Goal: Task Accomplishment & Management: Use online tool/utility

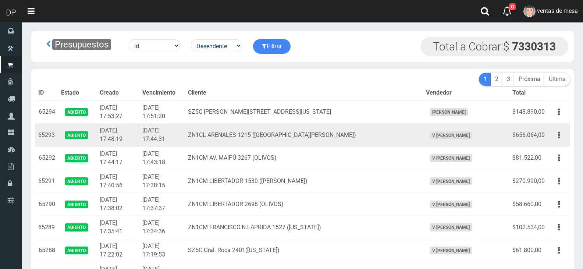
click at [236, 137] on td "ZN1CL ARENALES 1215 (SAN FERNANDO)" at bounding box center [304, 135] width 238 height 23
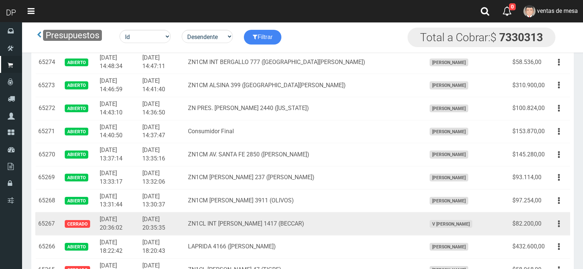
scroll to position [515, 0]
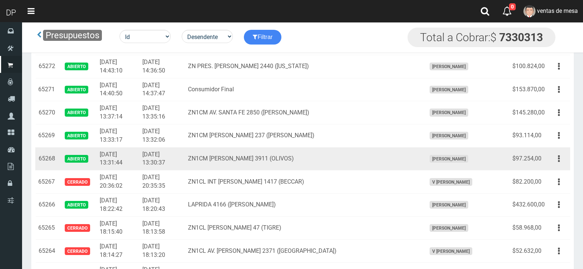
drag, startPoint x: 561, startPoint y: 161, endPoint x: 556, endPoint y: 185, distance: 24.5
click at [562, 161] on button "button" at bounding box center [559, 158] width 17 height 13
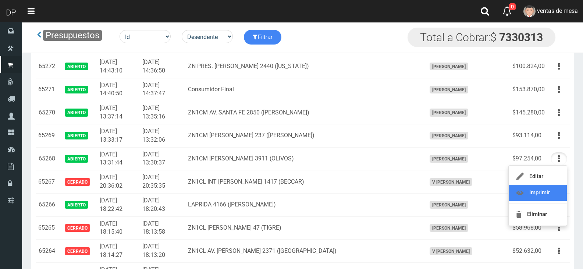
scroll to position [478, 0]
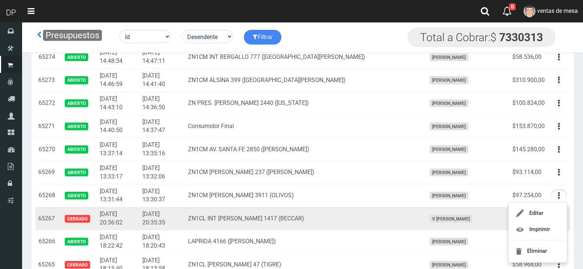
click at [367, 209] on td "ZN1CL INT NEYER 1417 (BECCAR)" at bounding box center [304, 218] width 238 height 23
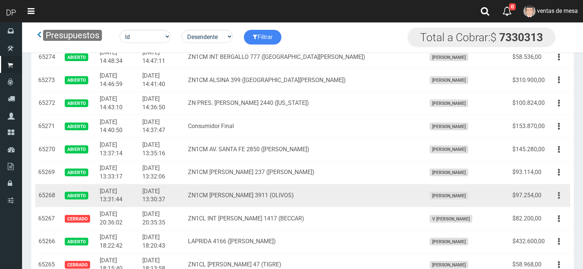
click at [558, 198] on button "button" at bounding box center [559, 195] width 17 height 13
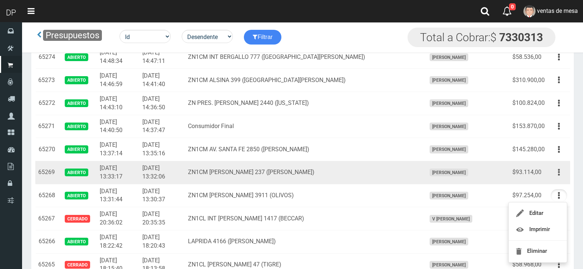
click at [557, 173] on button "button" at bounding box center [559, 172] width 17 height 13
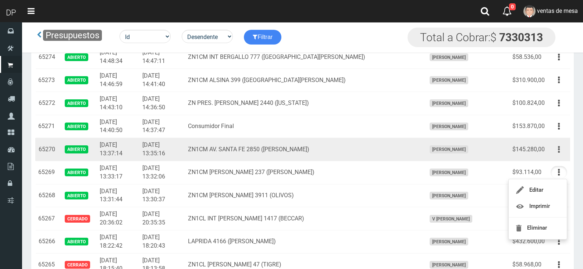
click at [557, 154] on button "button" at bounding box center [559, 149] width 17 height 13
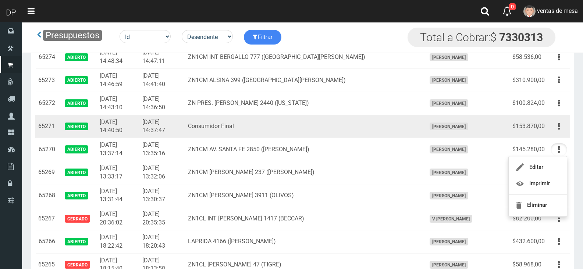
drag, startPoint x: 560, startPoint y: 132, endPoint x: 552, endPoint y: 162, distance: 30.7
click at [560, 132] on button "button" at bounding box center [559, 126] width 17 height 13
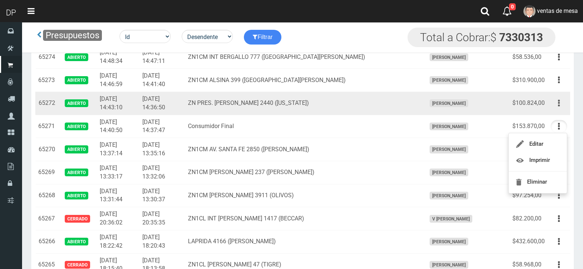
click at [555, 109] on button "button" at bounding box center [559, 103] width 17 height 13
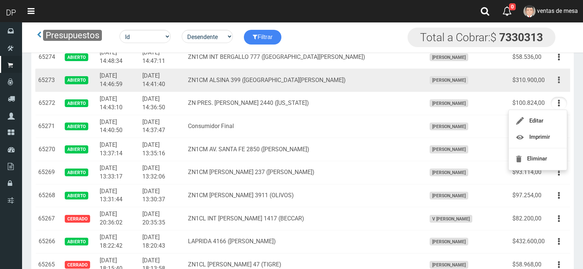
click at [557, 79] on button "button" at bounding box center [559, 80] width 17 height 13
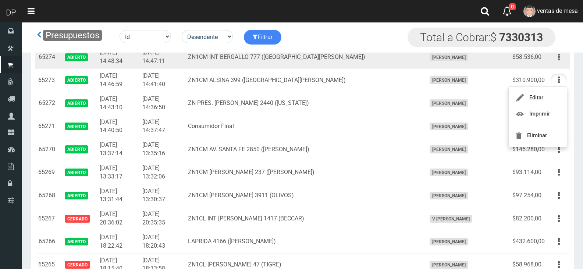
click at [563, 57] on button "button" at bounding box center [559, 57] width 17 height 13
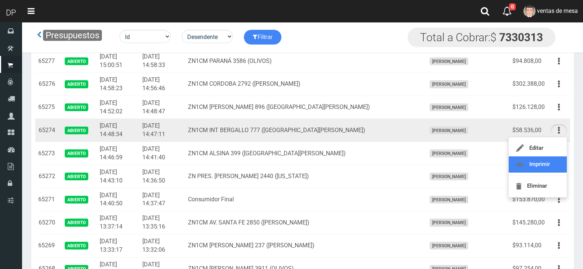
scroll to position [405, 0]
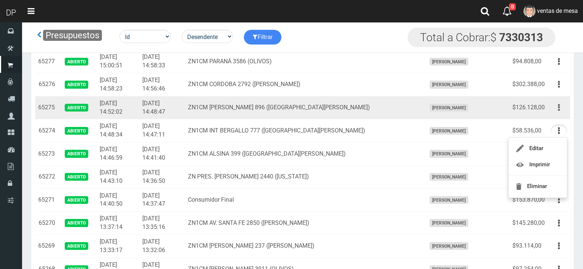
click at [559, 112] on icon "button" at bounding box center [559, 107] width 2 height 13
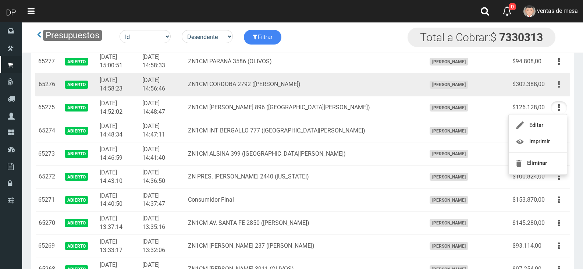
click at [561, 87] on button "button" at bounding box center [559, 84] width 17 height 13
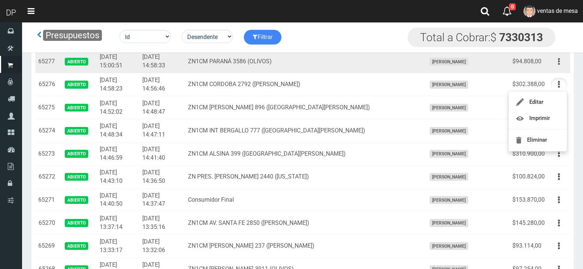
click at [559, 66] on icon "button" at bounding box center [559, 61] width 2 height 13
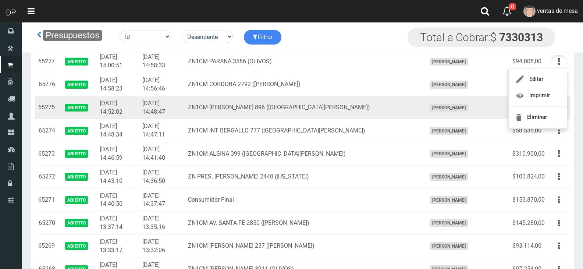
click at [284, 111] on td "ZN1CM [PERSON_NAME] 896 ([GEOGRAPHIC_DATA][PERSON_NAME])" at bounding box center [304, 107] width 238 height 23
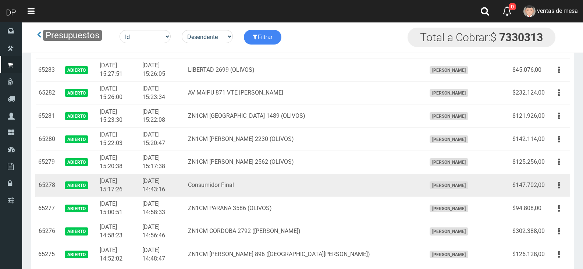
scroll to position [257, 0]
click at [316, 176] on td "Consumidor Final" at bounding box center [304, 185] width 238 height 23
click at [554, 187] on button "button" at bounding box center [559, 185] width 17 height 13
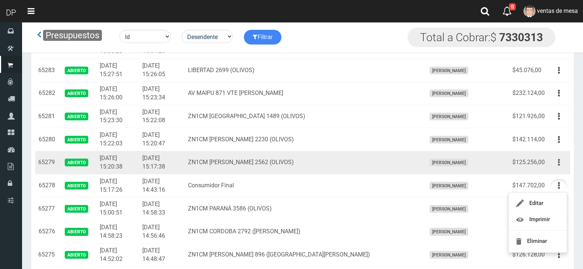
click at [563, 164] on button "button" at bounding box center [559, 162] width 17 height 13
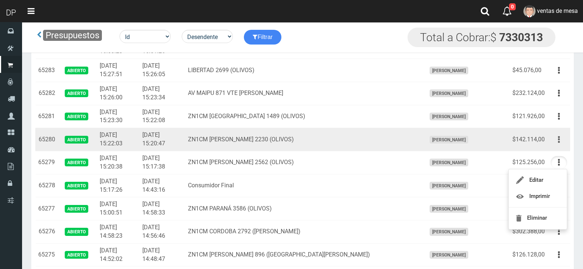
click at [558, 142] on icon "button" at bounding box center [559, 139] width 2 height 13
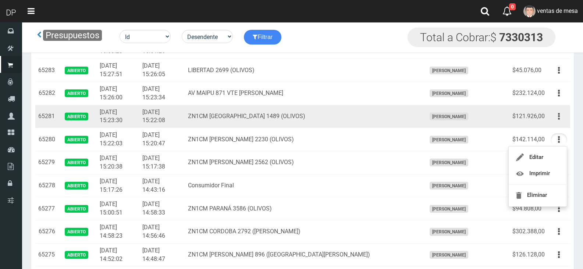
click at [557, 111] on button "button" at bounding box center [559, 116] width 17 height 13
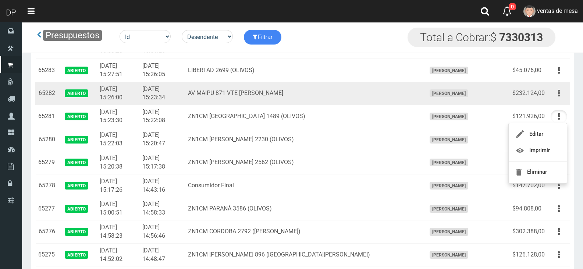
click at [554, 91] on button "button" at bounding box center [559, 93] width 17 height 13
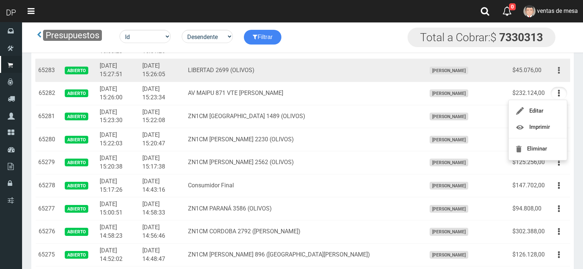
click at [559, 69] on icon "button" at bounding box center [559, 70] width 2 height 13
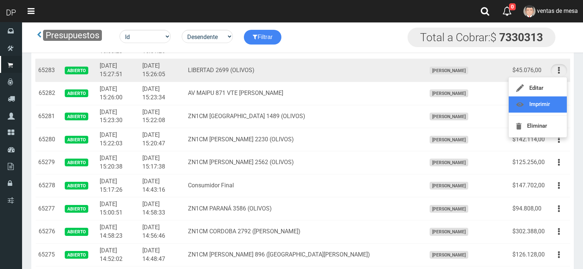
scroll to position [221, 0]
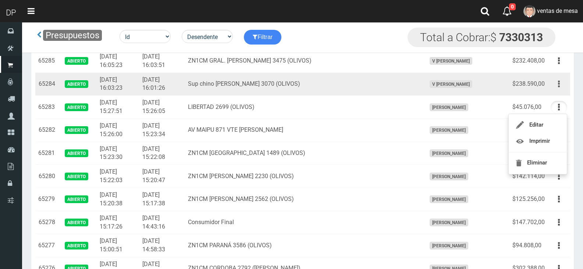
click at [558, 86] on icon "button" at bounding box center [559, 84] width 2 height 13
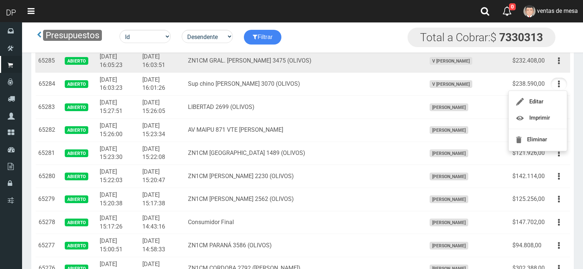
drag, startPoint x: 564, startPoint y: 61, endPoint x: 557, endPoint y: 84, distance: 23.8
click at [564, 61] on button "button" at bounding box center [559, 60] width 17 height 13
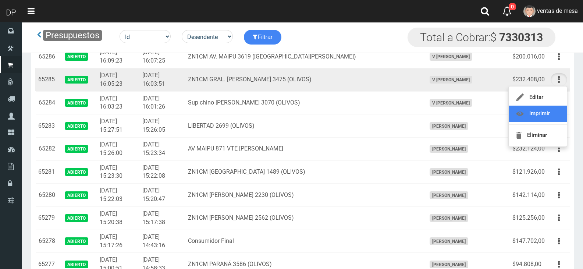
scroll to position [184, 0]
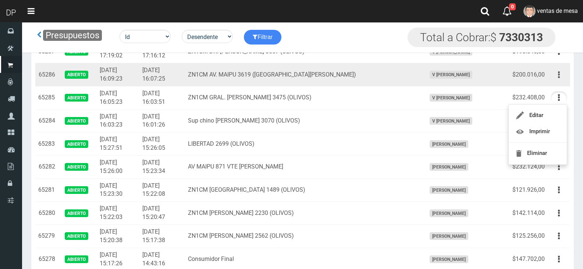
click at [557, 75] on button "button" at bounding box center [559, 74] width 17 height 13
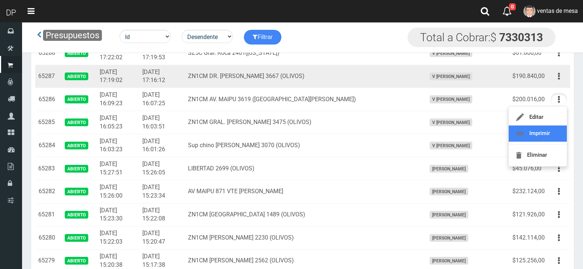
scroll to position [147, 0]
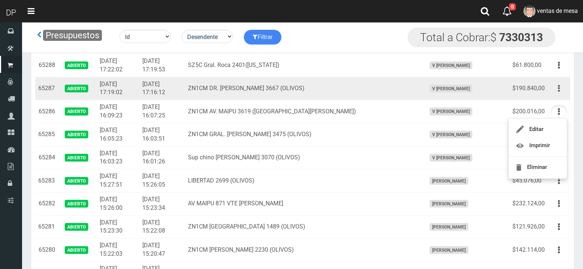
click at [557, 92] on button "button" at bounding box center [559, 88] width 17 height 13
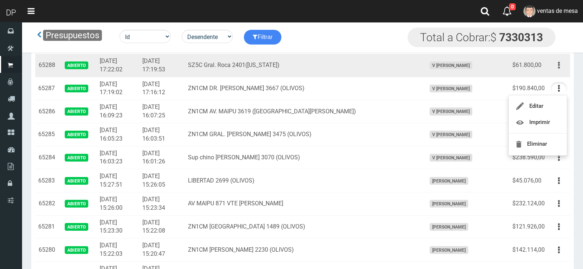
click at [560, 70] on button "button" at bounding box center [559, 65] width 17 height 13
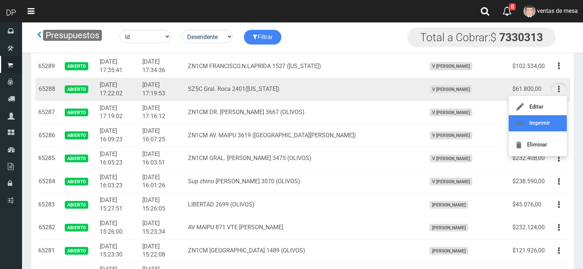
scroll to position [110, 0]
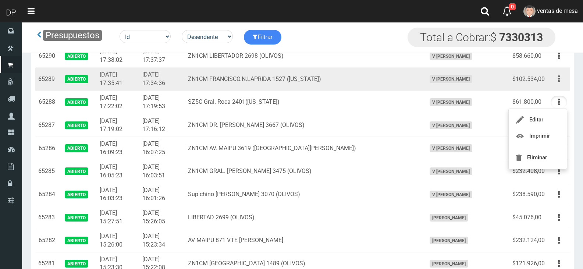
click at [561, 82] on button "button" at bounding box center [559, 78] width 17 height 13
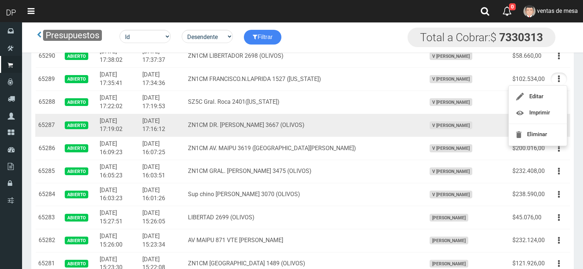
click at [418, 131] on td "ZN1CM DR. [PERSON_NAME] 3667 (OLIVOS)" at bounding box center [304, 125] width 238 height 23
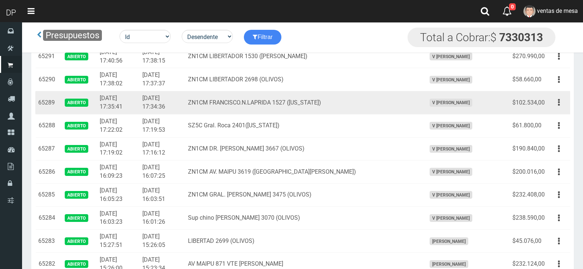
scroll to position [74, 0]
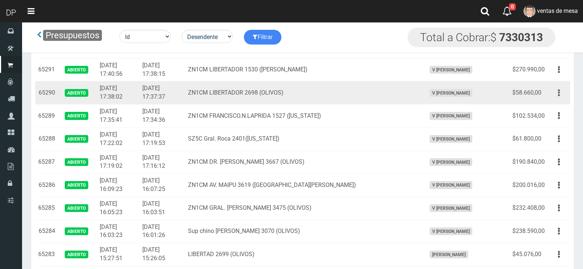
click at [558, 95] on icon "button" at bounding box center [559, 92] width 2 height 13
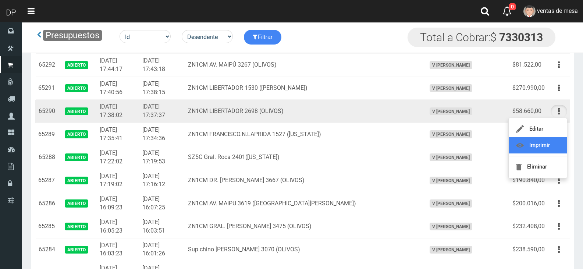
scroll to position [37, 0]
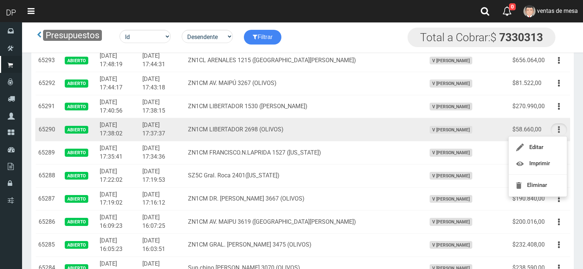
click at [565, 132] on button "button" at bounding box center [559, 129] width 17 height 13
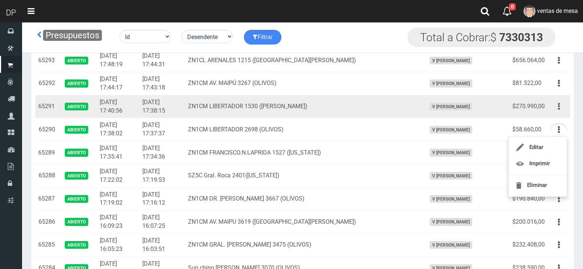
click at [555, 104] on button "button" at bounding box center [559, 106] width 17 height 13
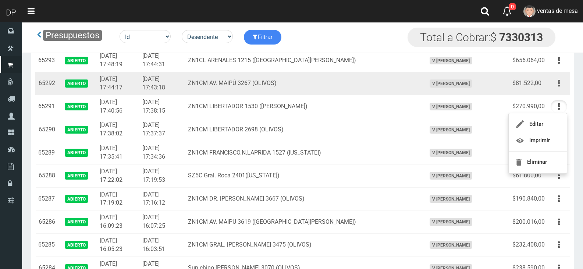
click at [561, 87] on button "button" at bounding box center [559, 83] width 17 height 13
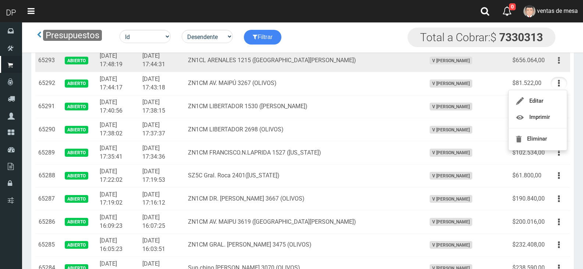
click at [561, 64] on button "button" at bounding box center [559, 60] width 17 height 13
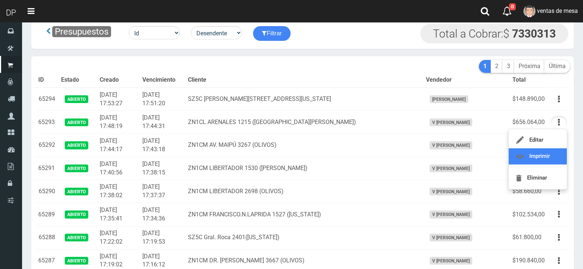
scroll to position [0, 0]
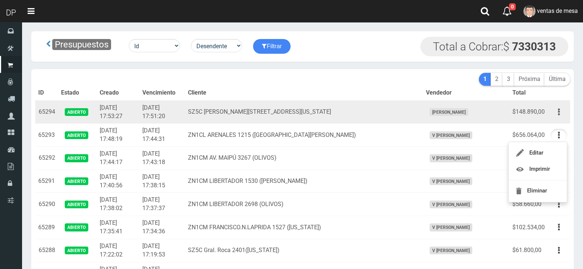
click at [559, 112] on icon "button" at bounding box center [559, 112] width 2 height 13
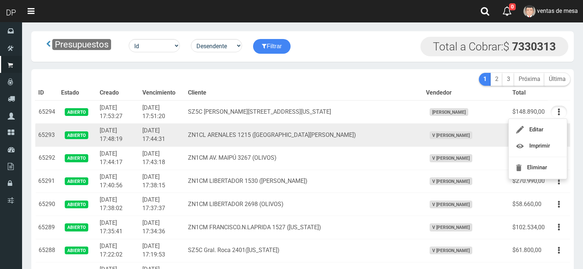
click at [185, 135] on td "[DATE] 17:44:31" at bounding box center [161, 135] width 45 height 23
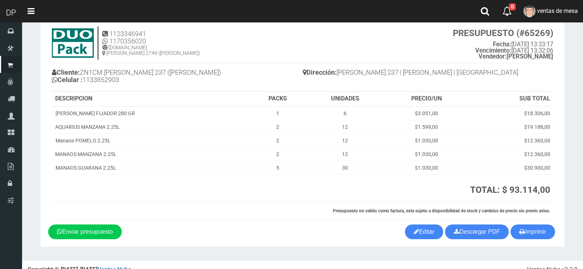
scroll to position [31, 0]
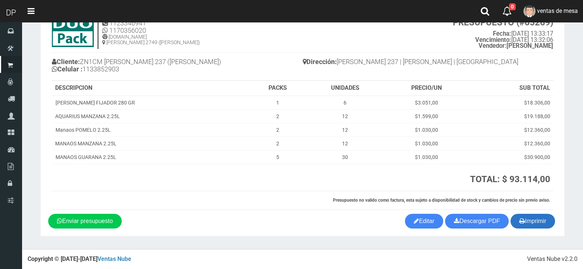
click at [523, 219] on icon "button" at bounding box center [522, 221] width 6 height 10
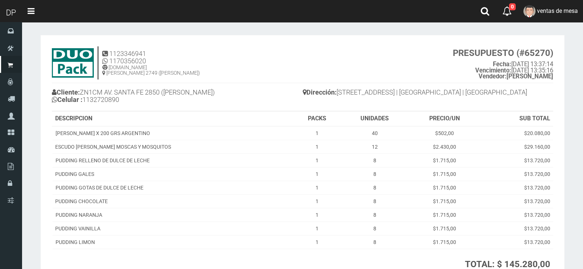
scroll to position [85, 0]
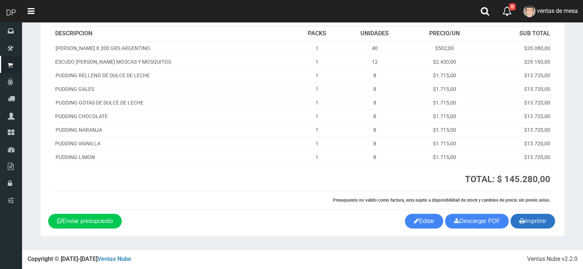
click at [539, 221] on button "Imprimir" at bounding box center [532, 221] width 45 height 15
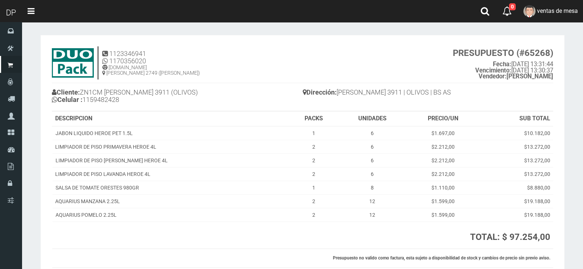
click at [531, 224] on th "TOTAL: $ 97.254,00 TOTAL Mercado Pago: $ 102.116,70" at bounding box center [445, 234] width 215 height 27
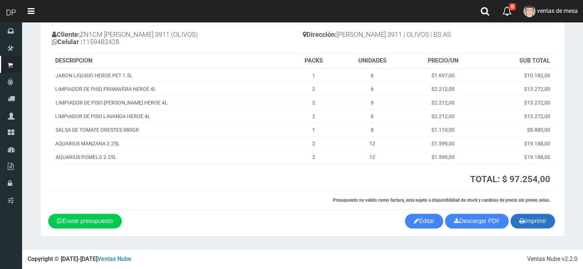
click at [533, 224] on button "Imprimir" at bounding box center [532, 221] width 45 height 15
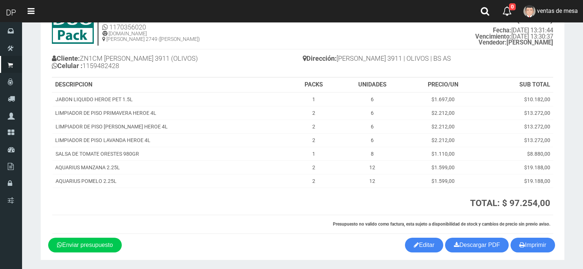
scroll to position [0, 0]
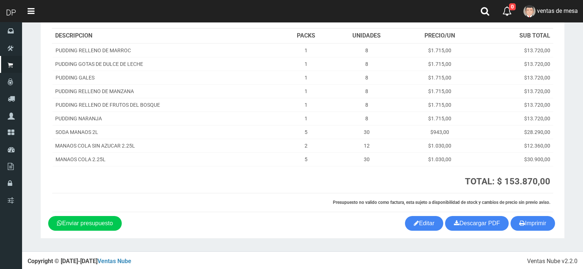
scroll to position [85, 0]
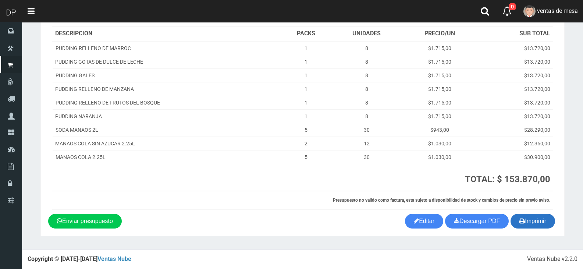
click at [532, 223] on button "Imprimir" at bounding box center [532, 221] width 45 height 15
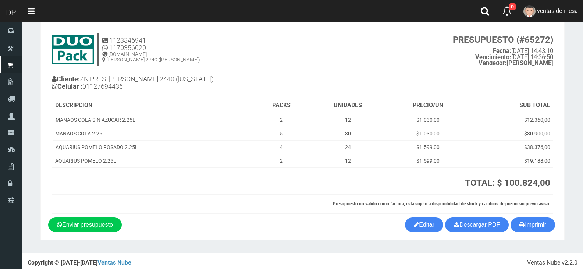
scroll to position [17, 0]
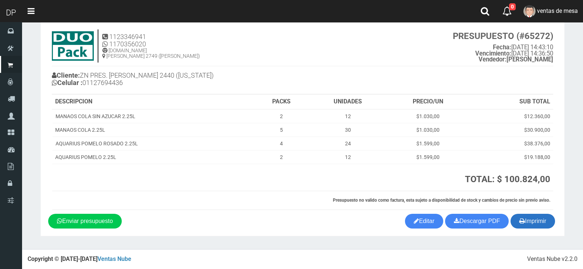
click at [526, 224] on button "Imprimir" at bounding box center [532, 221] width 45 height 15
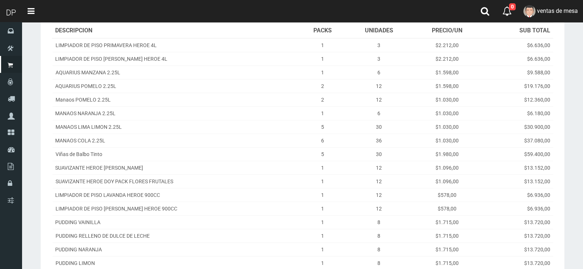
scroll to position [221, 0]
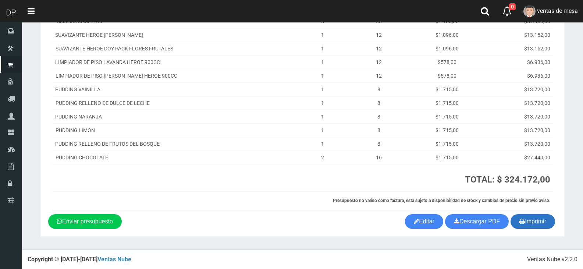
click at [531, 227] on button "Imprimir" at bounding box center [532, 221] width 45 height 15
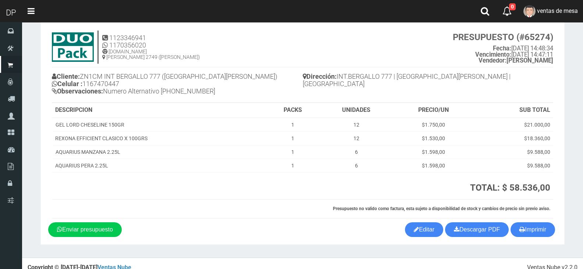
scroll to position [24, 0]
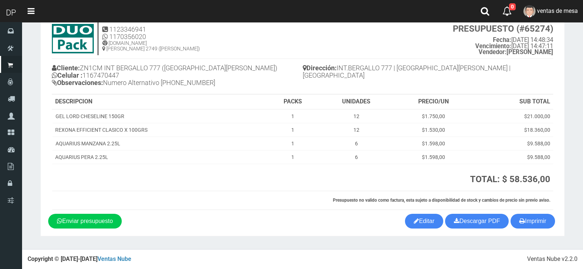
click at [501, 102] on th "SUB TOTAL" at bounding box center [513, 102] width 80 height 15
click at [535, 219] on button "Imprimir" at bounding box center [532, 221] width 45 height 15
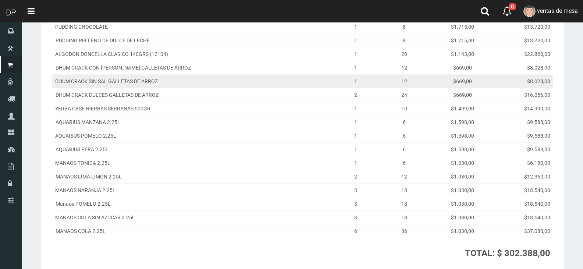
click at [376, 80] on td "12" at bounding box center [404, 81] width 57 height 14
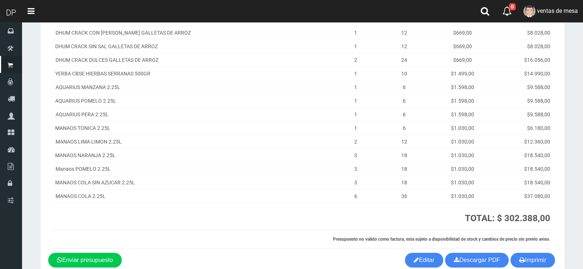
scroll to position [221, 0]
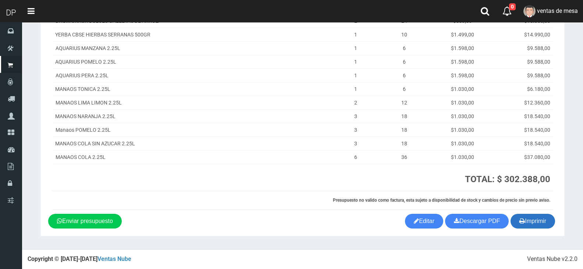
click at [526, 219] on button "Imprimir" at bounding box center [532, 221] width 45 height 15
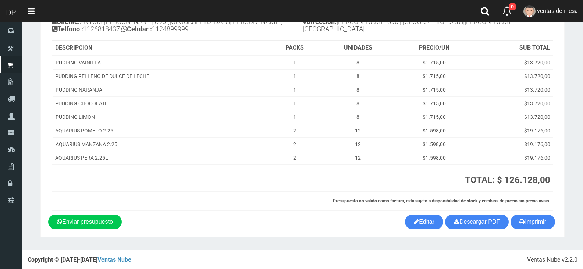
scroll to position [71, 0]
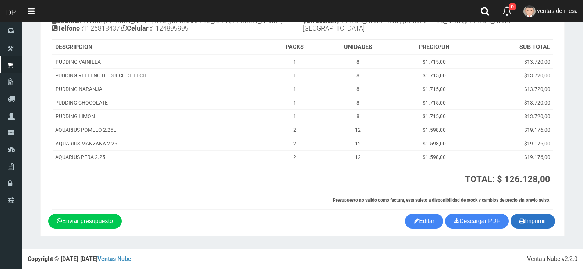
click at [531, 216] on button "Imprimir" at bounding box center [532, 221] width 45 height 15
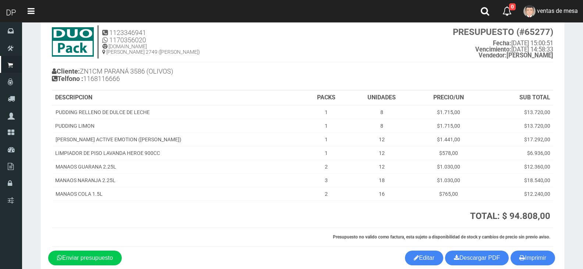
scroll to position [58, 0]
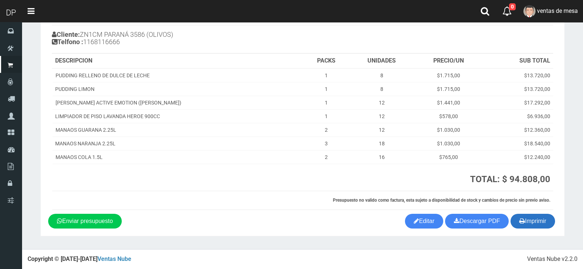
click at [522, 217] on icon "button" at bounding box center [522, 221] width 6 height 10
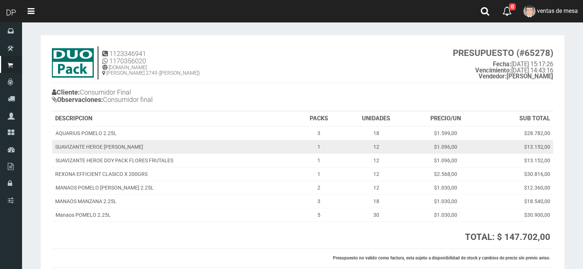
click at [302, 153] on td "1" at bounding box center [318, 147] width 47 height 14
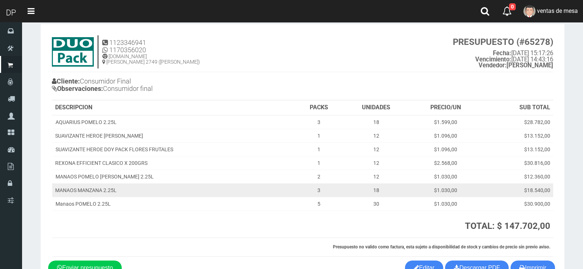
scroll to position [58, 0]
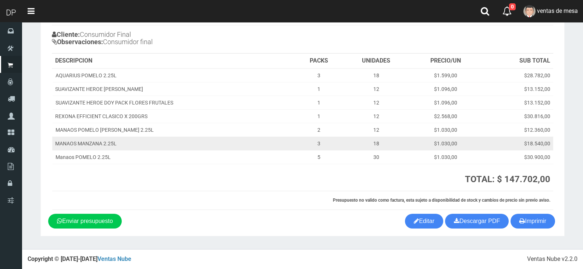
click at [442, 189] on th "TOTAL: $ 147.702,00 TOTAL Mercado Pago: $ 155.087,10" at bounding box center [448, 177] width 210 height 27
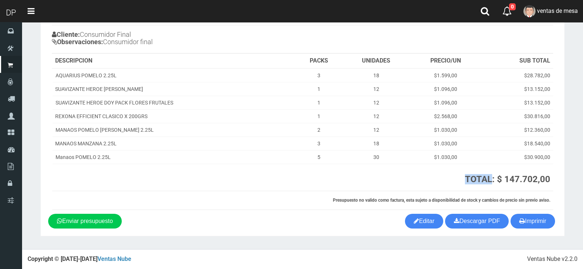
drag, startPoint x: 442, startPoint y: 189, endPoint x: 453, endPoint y: 189, distance: 11.1
click at [442, 189] on th "TOTAL: $ 147.702,00 TOTAL Mercado Pago: $ 155.087,10" at bounding box center [448, 177] width 210 height 27
click at [529, 221] on button "Imprimir" at bounding box center [532, 221] width 45 height 15
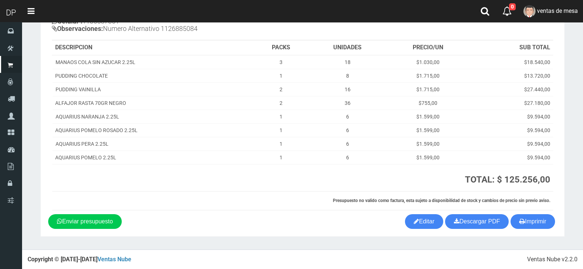
scroll to position [79, 0]
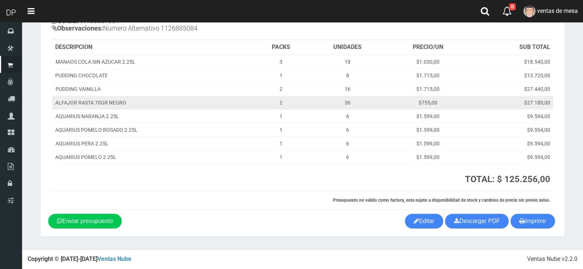
click at [526, 108] on td "$27.180,00" at bounding box center [511, 103] width 84 height 14
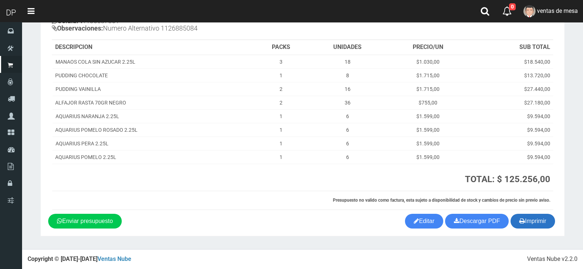
click at [543, 228] on button "Imprimir" at bounding box center [532, 221] width 45 height 15
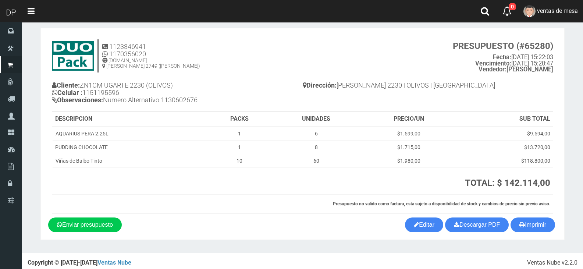
scroll to position [11, 0]
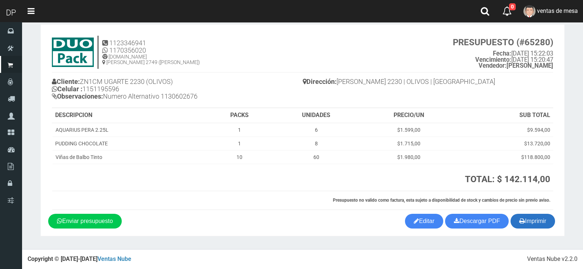
click at [538, 221] on button "Imprimir" at bounding box center [532, 221] width 45 height 15
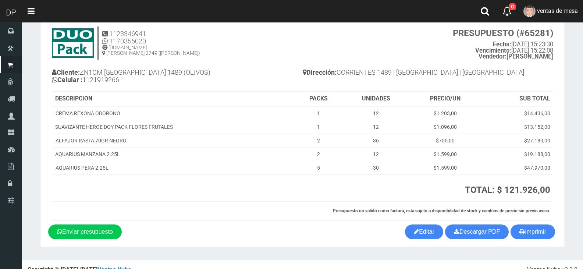
scroll to position [31, 0]
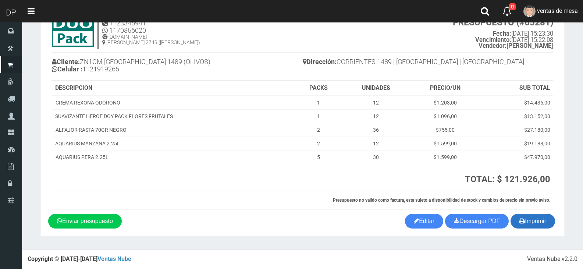
click at [524, 221] on button "Imprimir" at bounding box center [532, 221] width 45 height 15
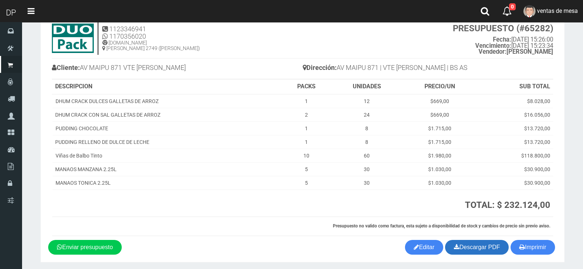
scroll to position [50, 0]
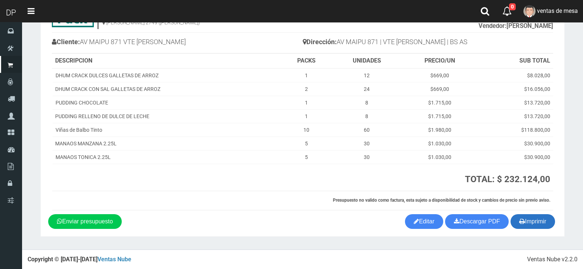
click at [513, 221] on button "Imprimir" at bounding box center [532, 221] width 45 height 15
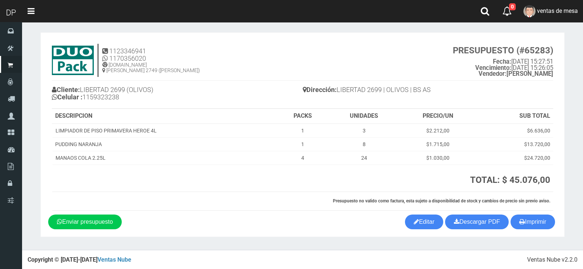
scroll to position [3, 0]
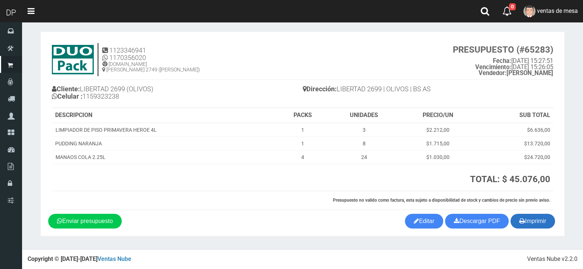
click at [520, 218] on icon "button" at bounding box center [522, 221] width 6 height 10
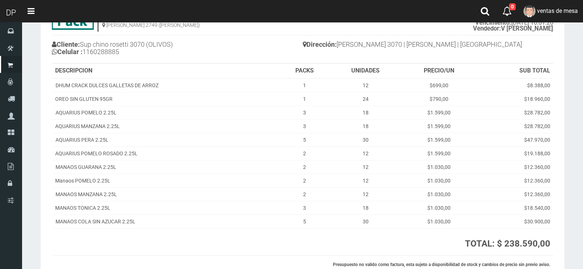
scroll to position [112, 0]
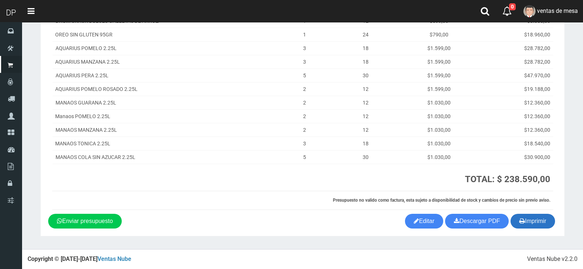
click at [530, 225] on button "Imprimir" at bounding box center [532, 221] width 45 height 15
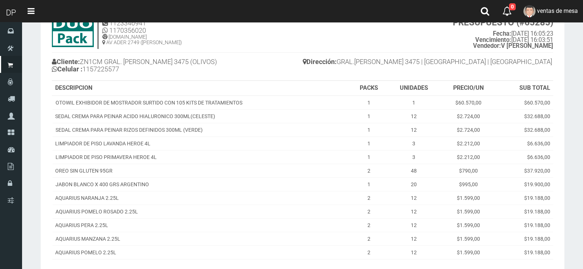
scroll to position [126, 0]
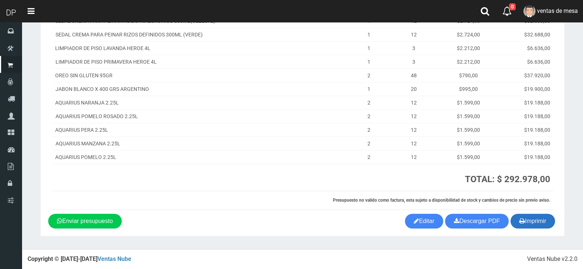
click at [514, 217] on button "Imprimir" at bounding box center [532, 221] width 45 height 15
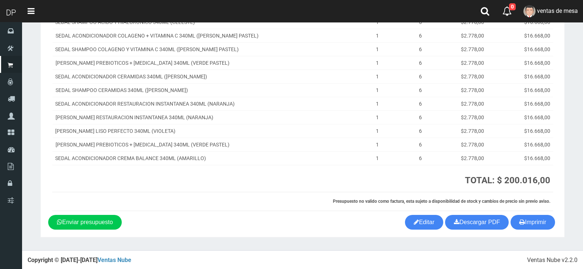
scroll to position [133, 0]
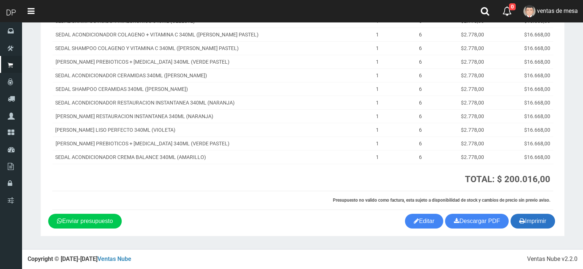
click at [530, 223] on button "Imprimir" at bounding box center [532, 221] width 45 height 15
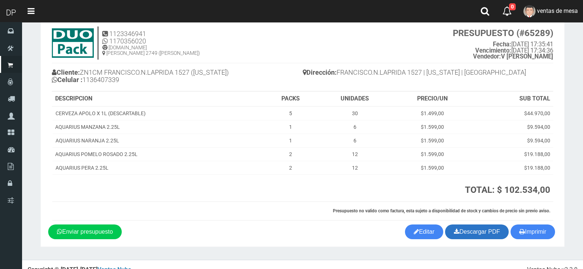
scroll to position [31, 0]
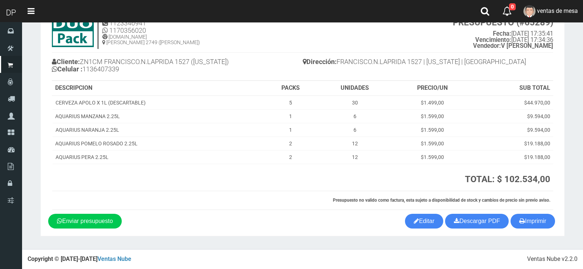
drag, startPoint x: 523, startPoint y: 221, endPoint x: 493, endPoint y: 212, distance: 31.0
click at [523, 221] on icon "button" at bounding box center [522, 221] width 6 height 10
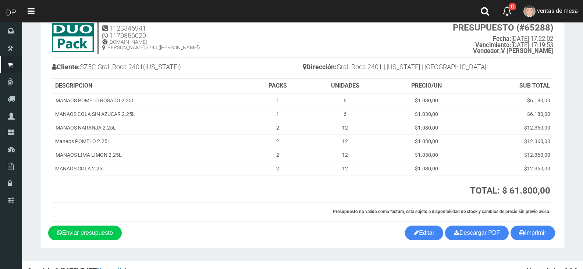
scroll to position [37, 0]
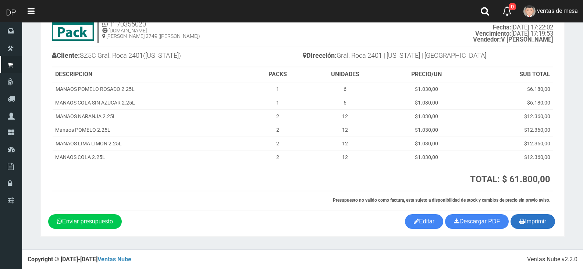
click at [527, 222] on button "Imprimir" at bounding box center [532, 221] width 45 height 15
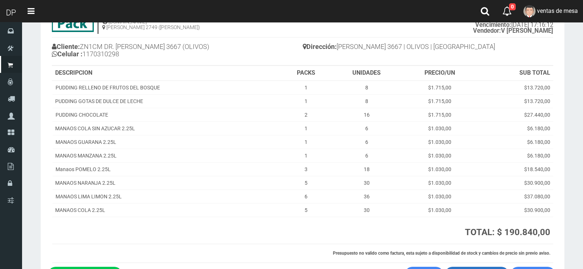
scroll to position [99, 0]
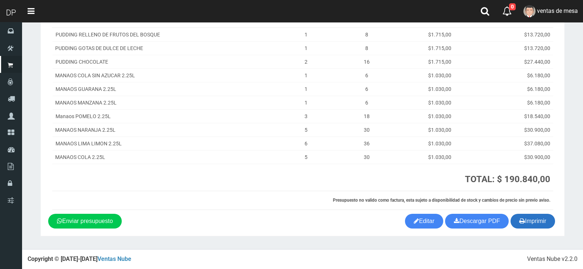
click at [521, 216] on icon "button" at bounding box center [522, 221] width 6 height 10
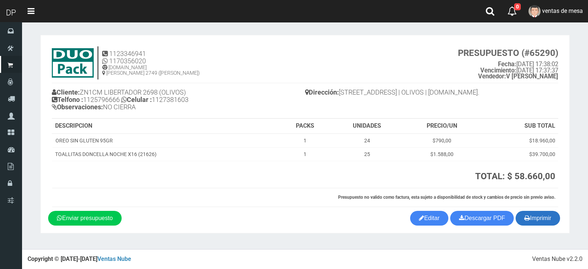
click at [551, 224] on button "Imprimir" at bounding box center [538, 218] width 45 height 15
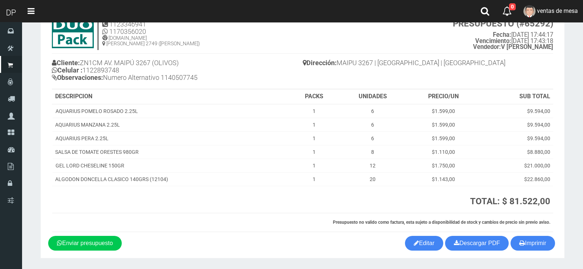
scroll to position [51, 0]
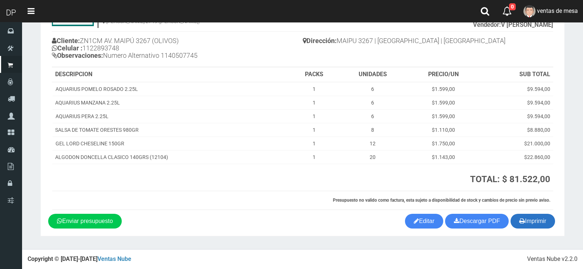
click at [527, 220] on button "Imprimir" at bounding box center [532, 221] width 45 height 15
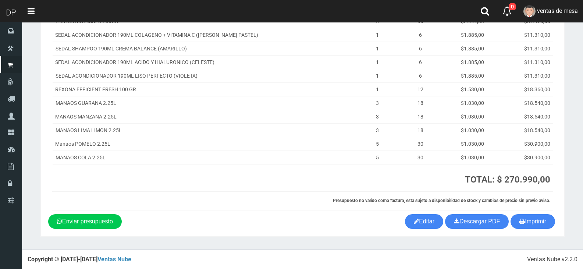
scroll to position [120, 0]
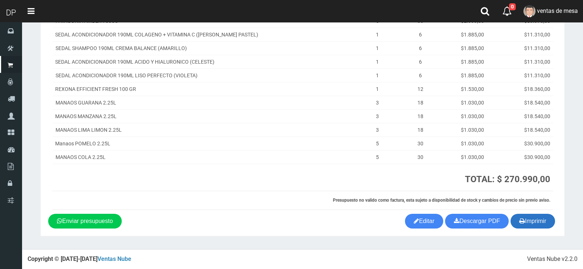
click at [529, 223] on button "Imprimir" at bounding box center [532, 221] width 45 height 15
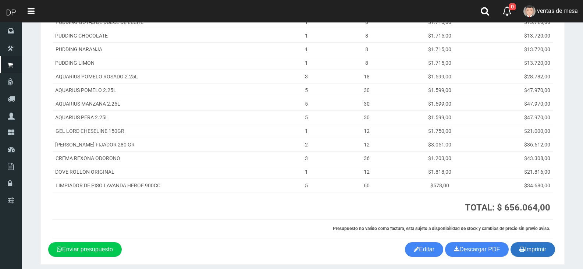
scroll to position [283, 0]
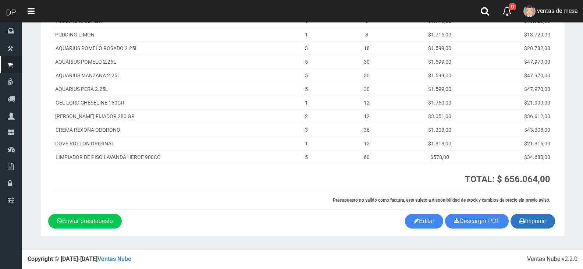
click at [527, 218] on button "Imprimir" at bounding box center [532, 221] width 45 height 15
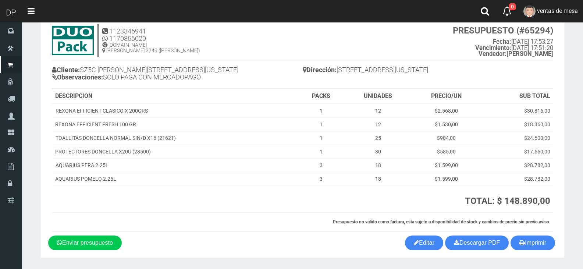
scroll to position [44, 0]
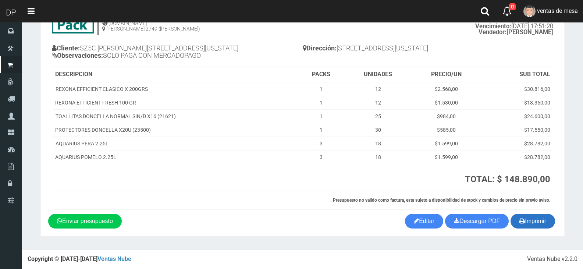
click at [538, 223] on button "Imprimir" at bounding box center [532, 221] width 45 height 15
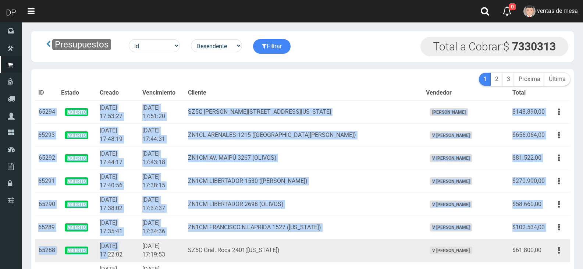
drag, startPoint x: 39, startPoint y: 113, endPoint x: 150, endPoint y: 242, distance: 170.3
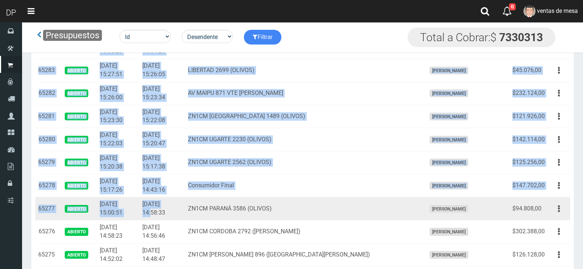
click at [185, 206] on td "[DATE] 14:58:33" at bounding box center [161, 208] width 45 height 23
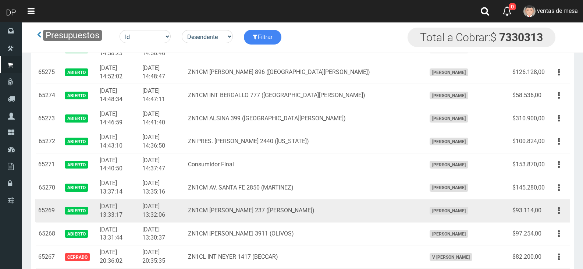
scroll to position [441, 0]
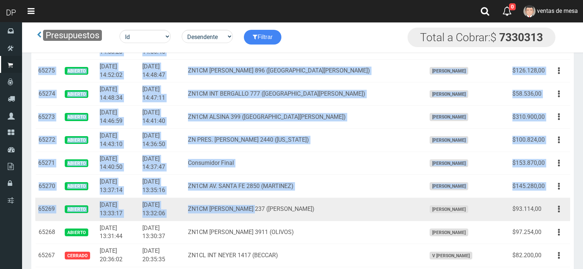
click at [280, 203] on td "ZN1CM [PERSON_NAME] 237 ([PERSON_NAME])" at bounding box center [304, 209] width 238 height 23
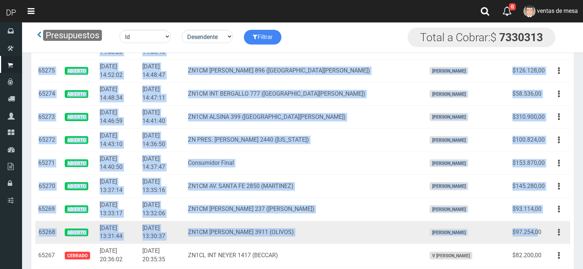
click at [539, 232] on td "$97.254,00" at bounding box center [528, 232] width 38 height 23
click at [545, 233] on td "$97.254,00" at bounding box center [528, 232] width 38 height 23
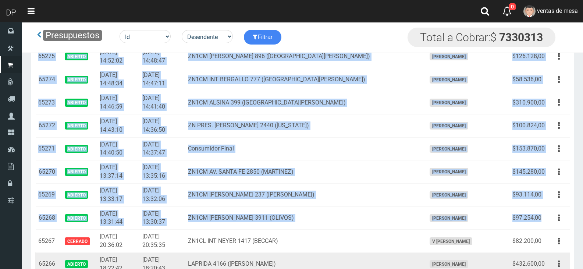
scroll to position [478, 0]
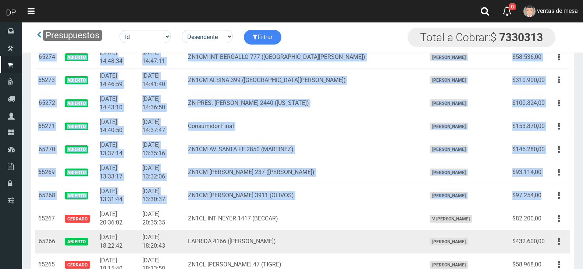
copy tbody "12979 Loremip 3840-90-71 90:21:18 1827-33-47 33:66:98 DO3S Ametconse Adipisc el…"
